Goal: Find contact information: Obtain details needed to contact an individual or organization

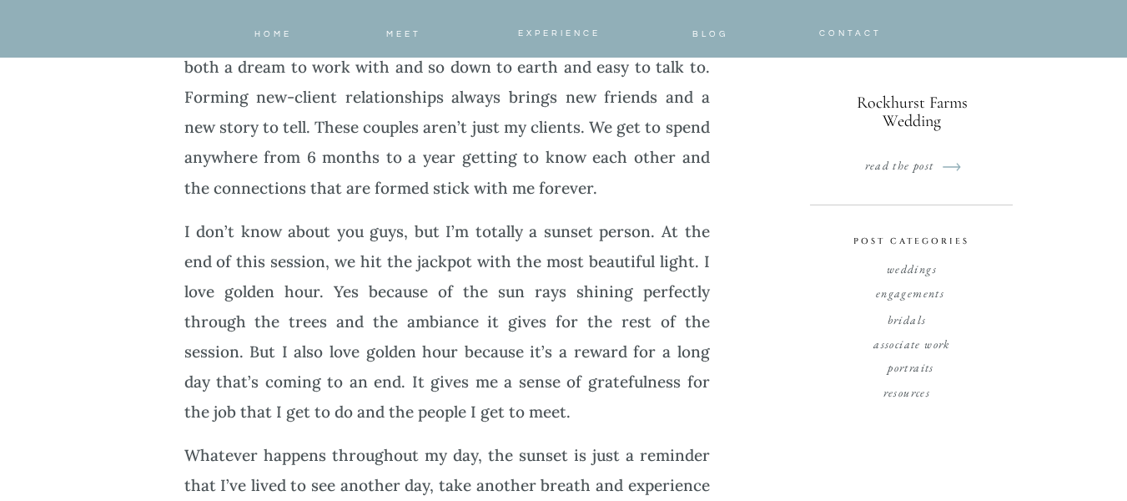
scroll to position [1558, 0]
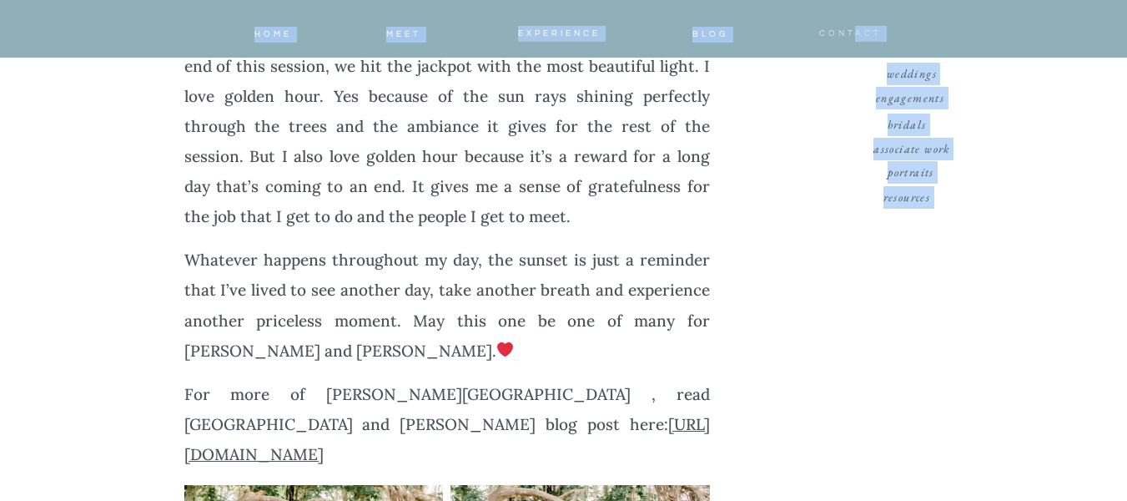
click at [849, 29] on span "CONTACT" at bounding box center [850, 33] width 63 height 8
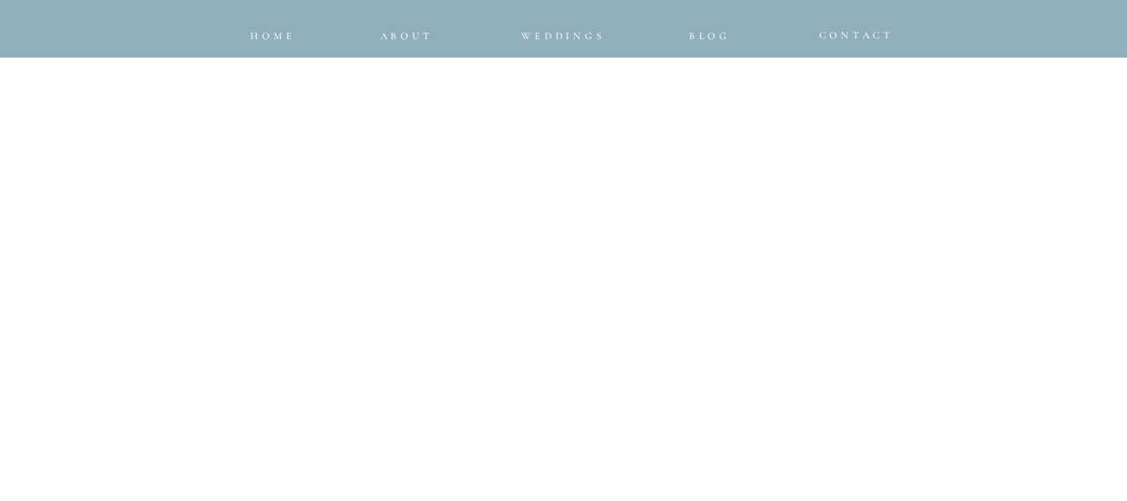
scroll to position [1558, 0]
